Goal: Task Accomplishment & Management: Manage account settings

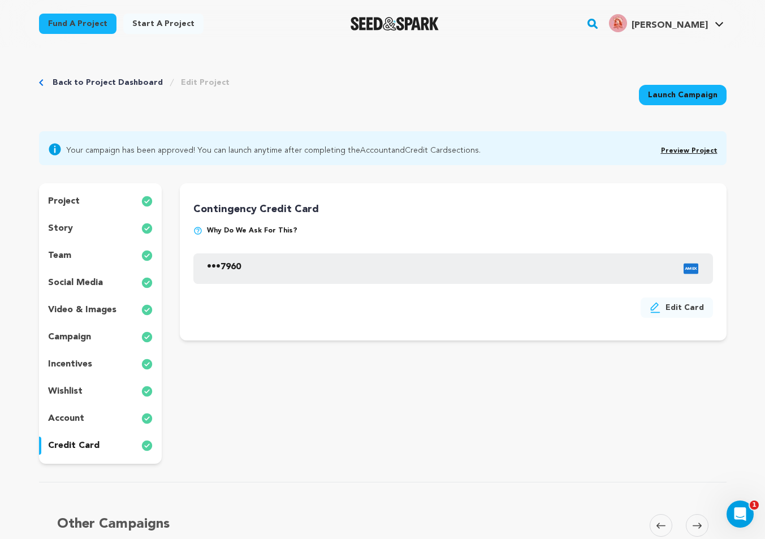
click at [75, 339] on p "campaign" at bounding box center [69, 337] width 43 height 14
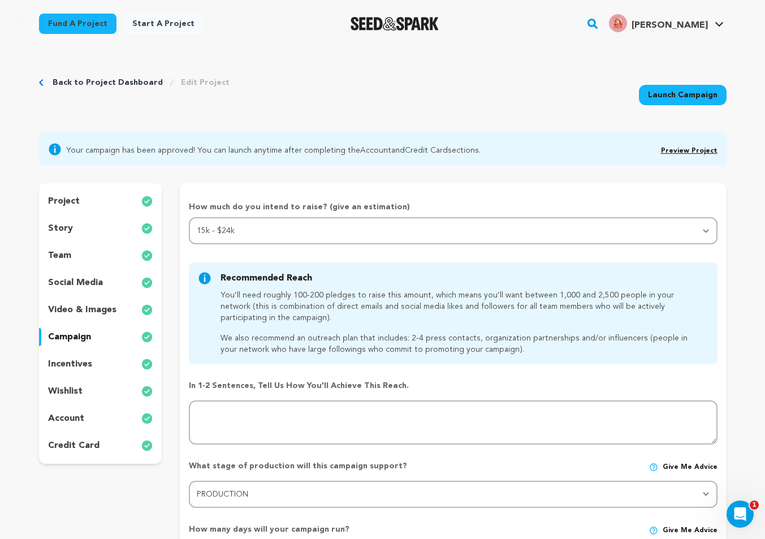
click at [83, 357] on p "incentives" at bounding box center [70, 364] width 44 height 14
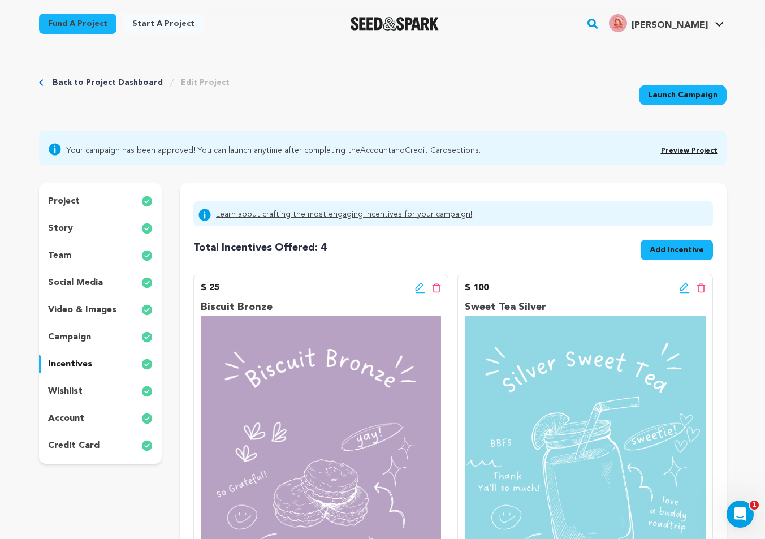
click at [91, 387] on div "wishlist" at bounding box center [100, 391] width 123 height 18
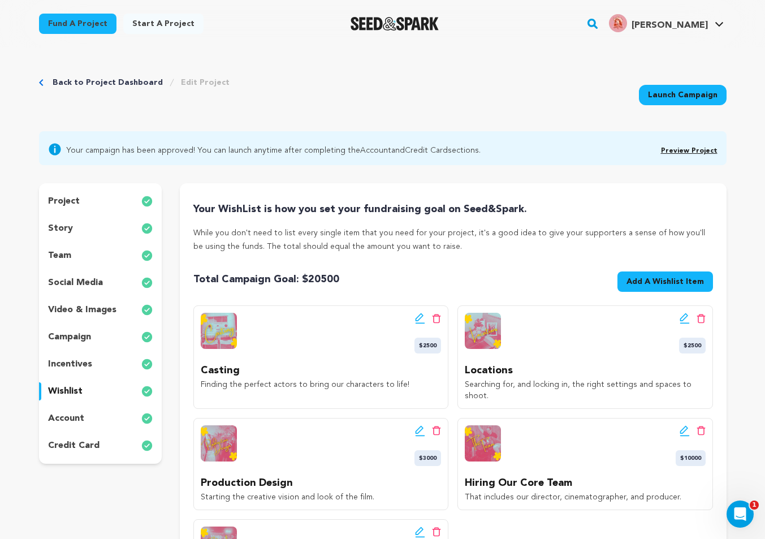
click at [66, 227] on p "story" at bounding box center [60, 229] width 25 height 14
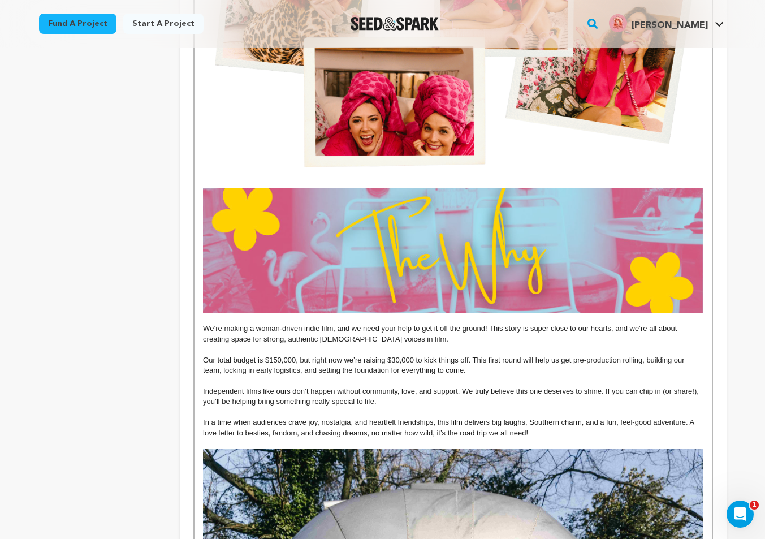
scroll to position [733, 0]
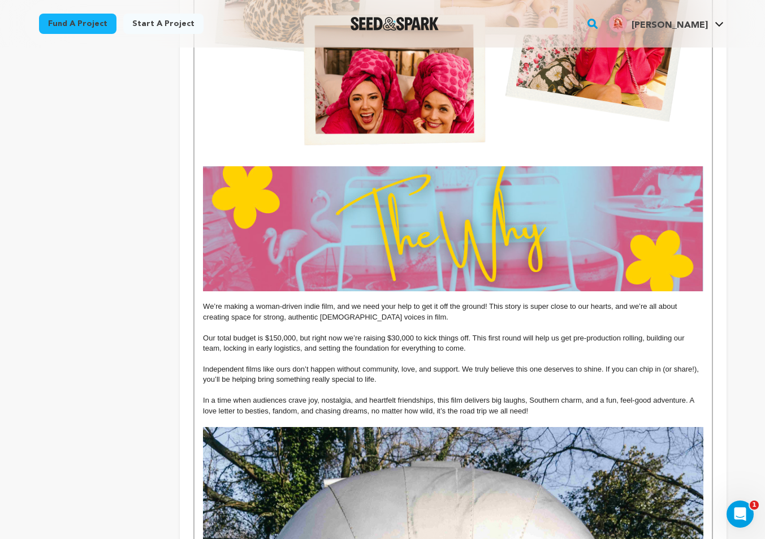
drag, startPoint x: 395, startPoint y: 329, endPoint x: 403, endPoint y: 340, distance: 13.3
click at [395, 333] on p "Our total budget is $150,000, but right now we’re raising $30,000 to kick thing…" at bounding box center [453, 343] width 500 height 21
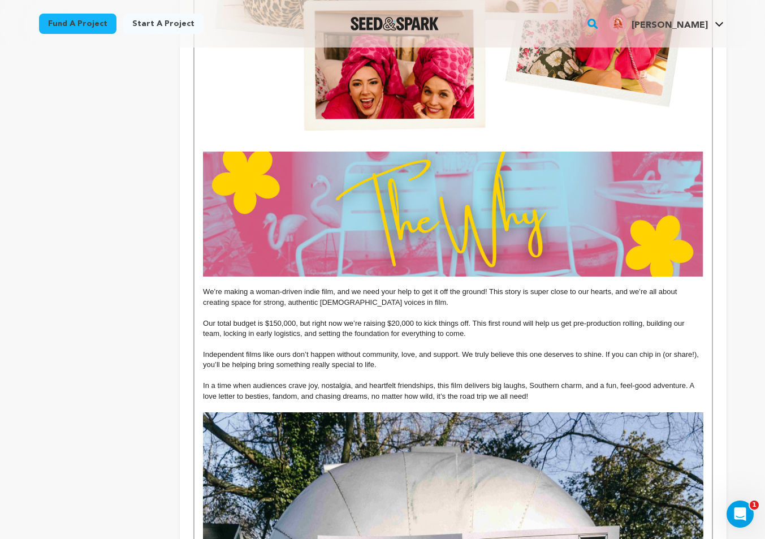
scroll to position [749, 0]
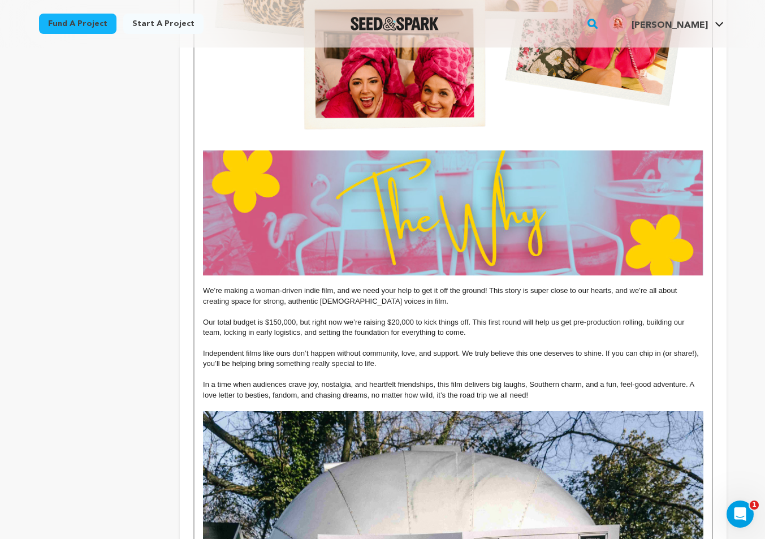
click at [441, 348] on p "Independent films like ours don’t happen without community, love, and support. …" at bounding box center [453, 358] width 500 height 21
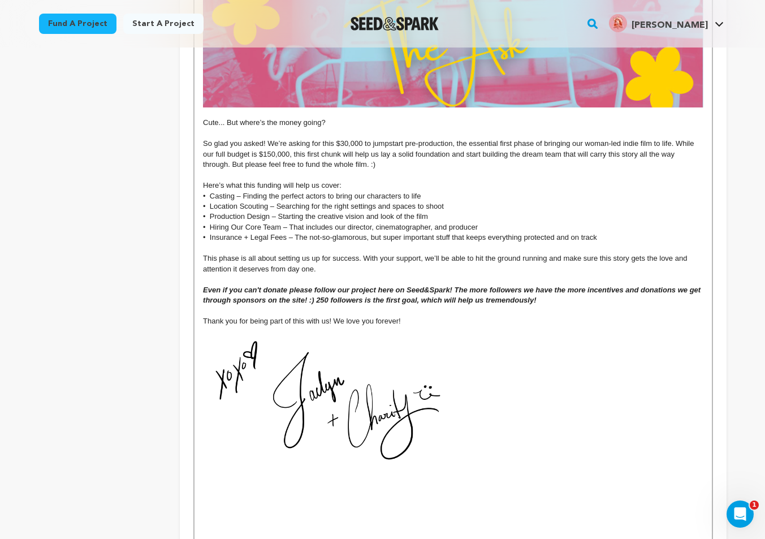
scroll to position [1823, 0]
click at [344, 138] on p "So glad you asked! We’re asking for this $30,000 to jumpstart pre-production, t…" at bounding box center [453, 153] width 500 height 31
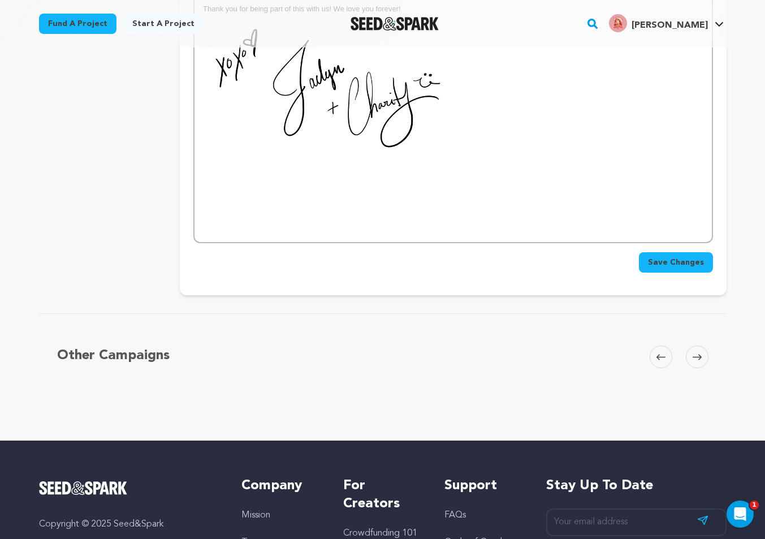
scroll to position [2128, 0]
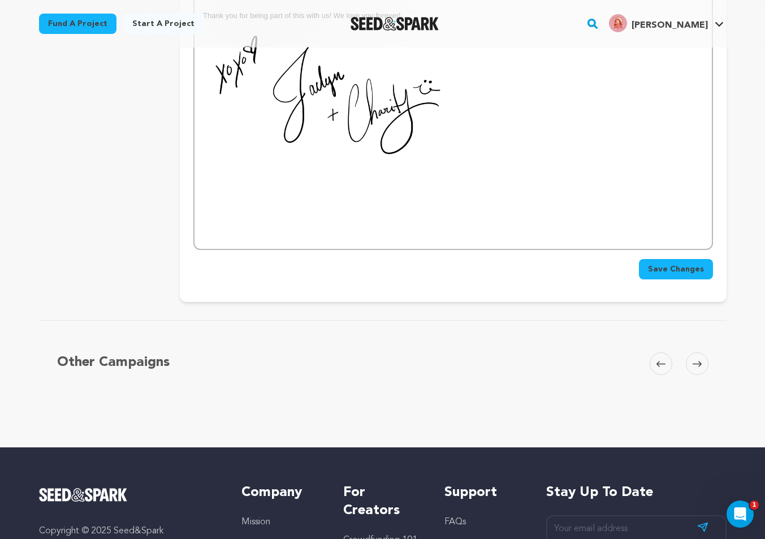
click at [697, 263] on span "Save Changes" at bounding box center [676, 268] width 56 height 11
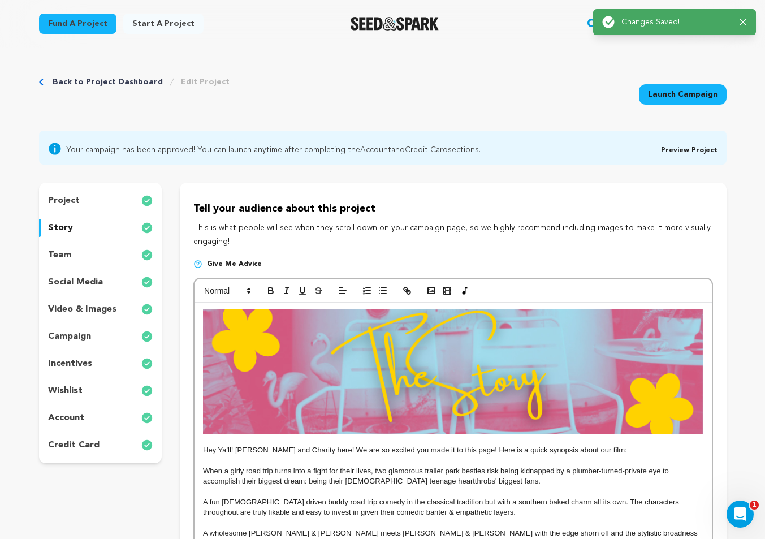
scroll to position [0, 0]
click at [696, 151] on link "Preview Project" at bounding box center [689, 151] width 57 height 7
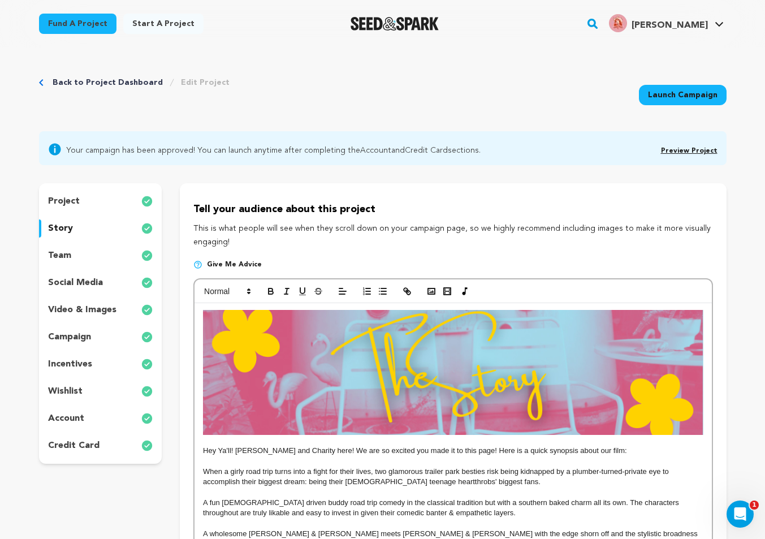
scroll to position [1, 0]
click at [74, 335] on p "campaign" at bounding box center [69, 337] width 43 height 14
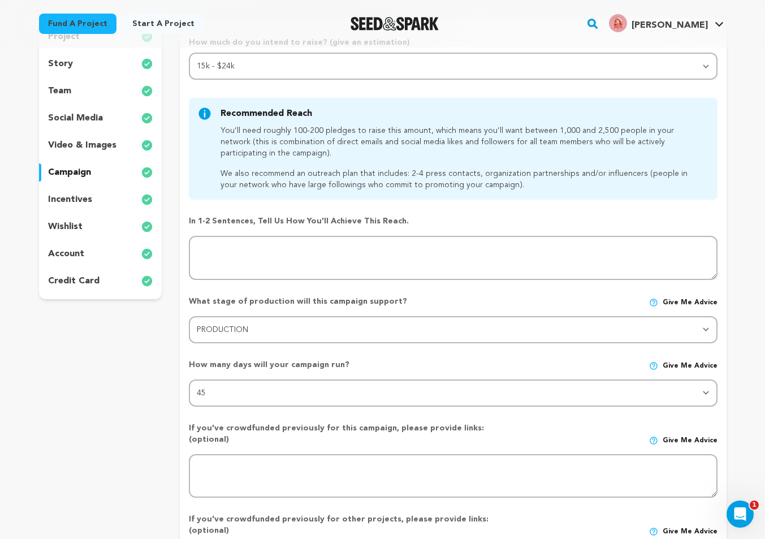
scroll to position [165, 0]
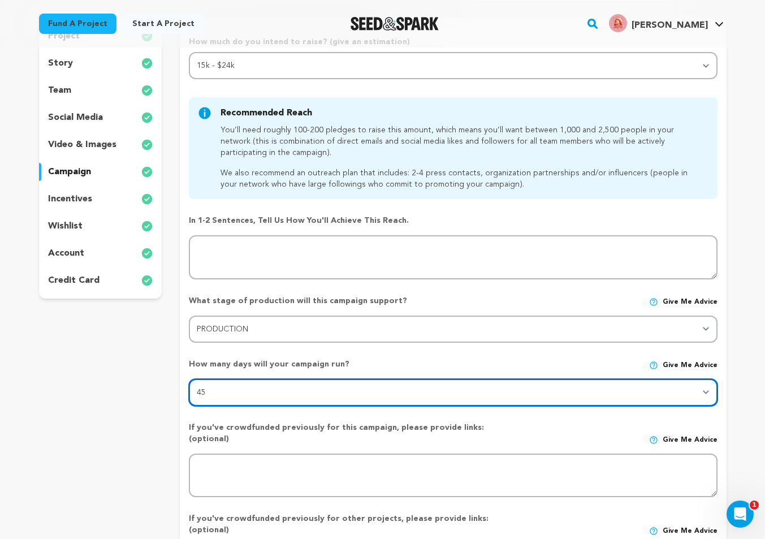
click at [257, 386] on select "30 45 60" at bounding box center [453, 392] width 528 height 27
select select "60"
click at [189, 379] on select "30 45 60" at bounding box center [453, 392] width 528 height 27
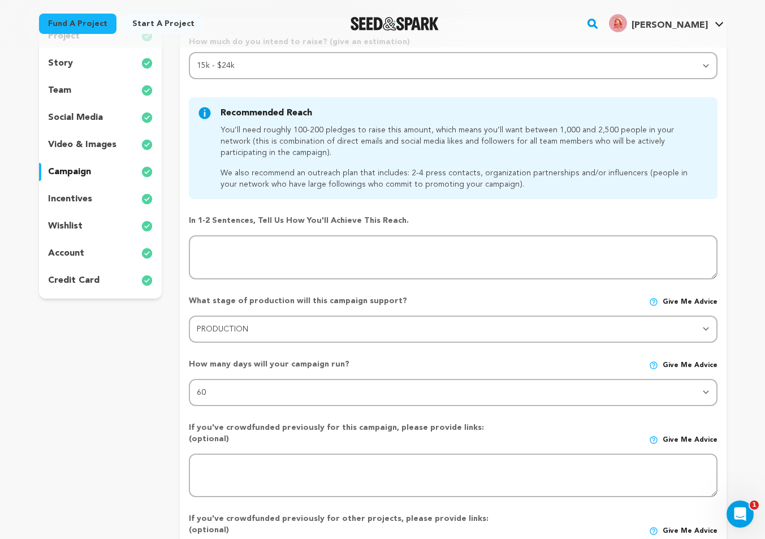
click at [152, 411] on div "project story team social media video & images campaign incentives wishlist" at bounding box center [100, 329] width 123 height 623
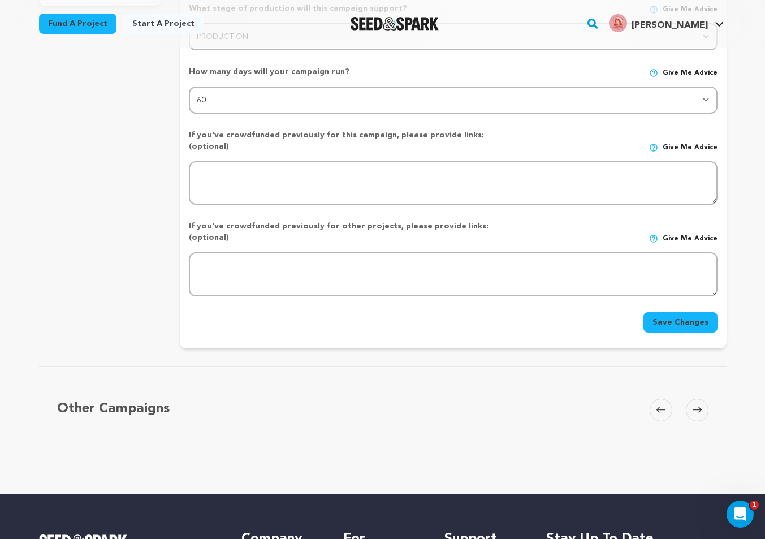
scroll to position [459, 0]
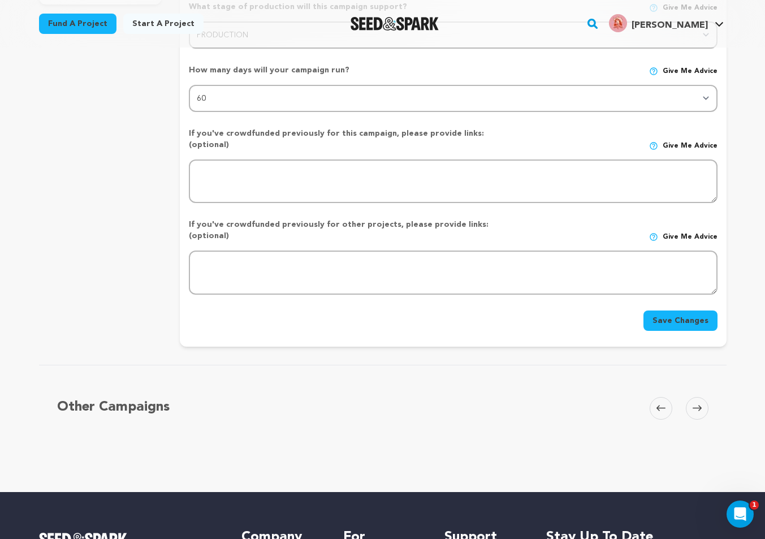
click at [678, 310] on button "Save Changes" at bounding box center [680, 320] width 74 height 20
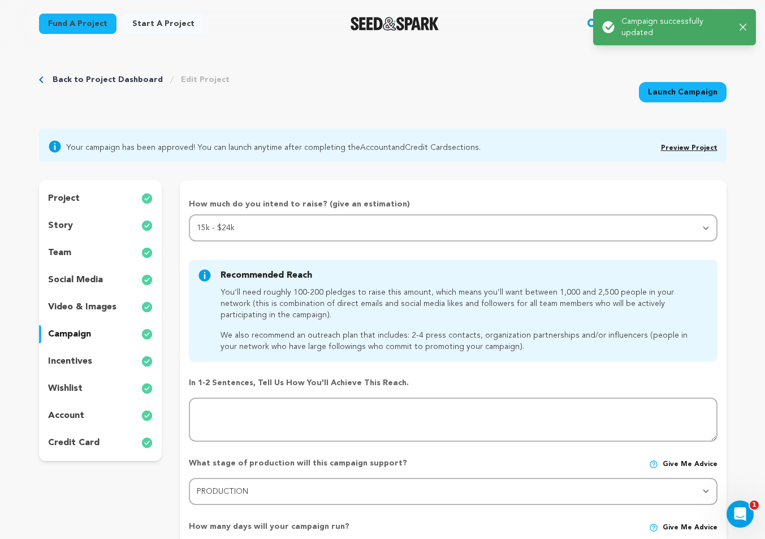
scroll to position [0, 0]
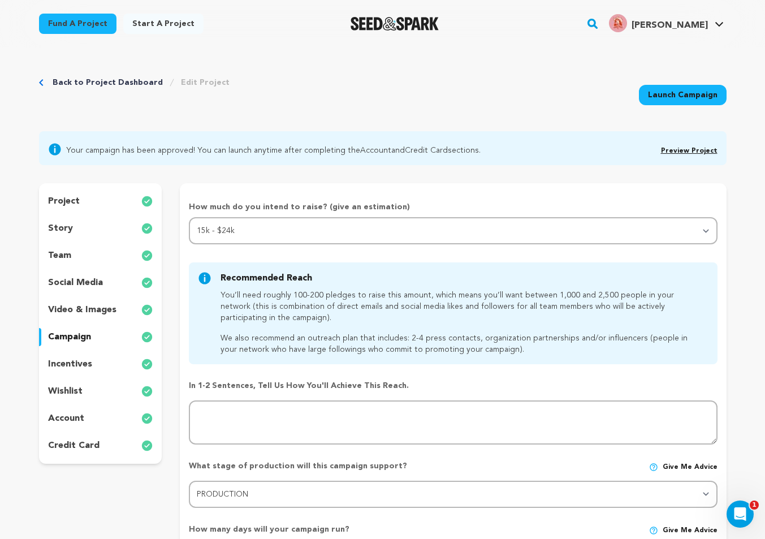
drag, startPoint x: 297, startPoint y: 341, endPoint x: 522, endPoint y: 358, distance: 225.7
click at [522, 358] on div "Recommended Reach After you select a target range we'll make some recommendatio…" at bounding box center [453, 313] width 528 height 102
click at [572, 337] on p "We also recommend an outreach plan that includes: 2-4 press contacts, organizat…" at bounding box center [462, 343] width 483 height 23
drag, startPoint x: 577, startPoint y: 338, endPoint x: 640, endPoint y: 339, distance: 63.3
click at [640, 339] on p "We also recommend an outreach plan that includes: 2-4 press contacts, organizat…" at bounding box center [462, 343] width 483 height 23
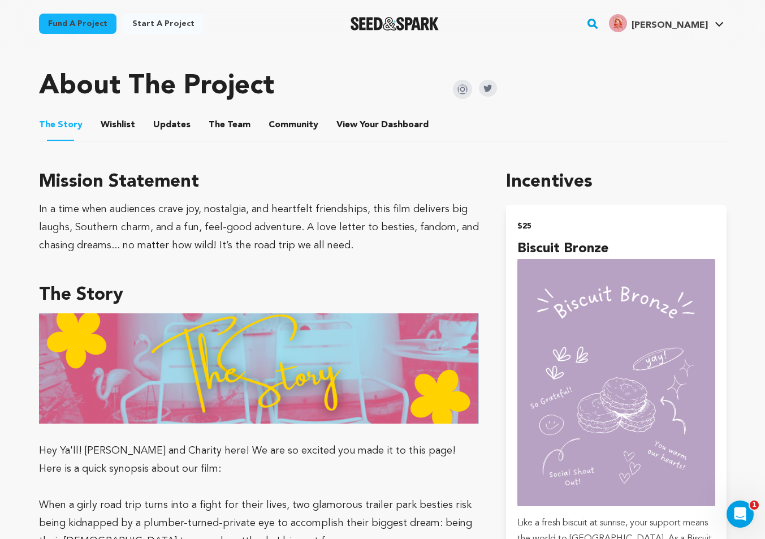
scroll to position [471, 0]
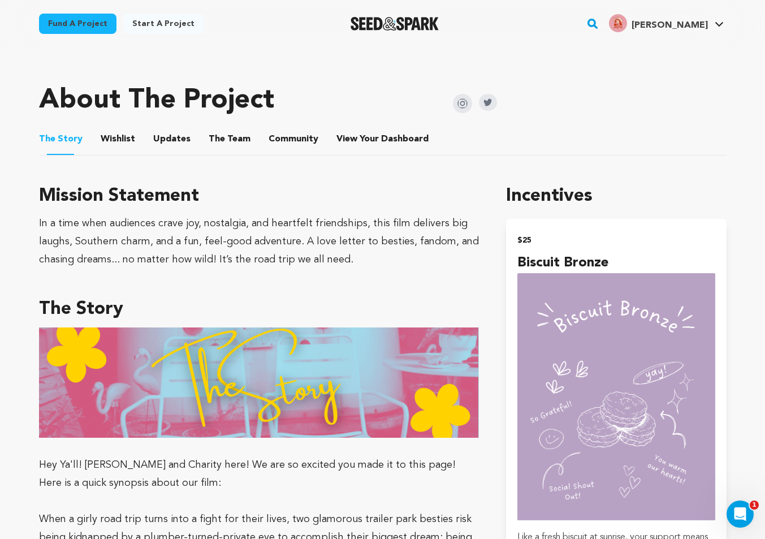
click at [123, 140] on button "Wishlist" at bounding box center [117, 141] width 27 height 27
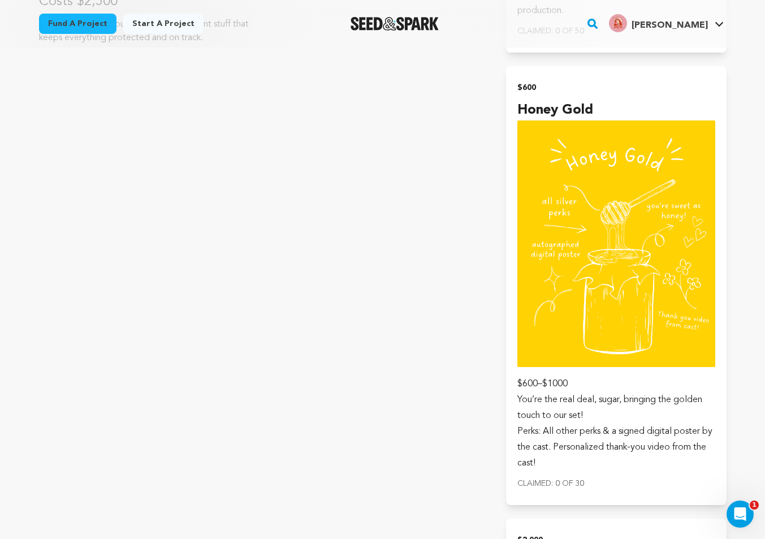
scroll to position [1214, 0]
